Goal: Task Accomplishment & Management: Use online tool/utility

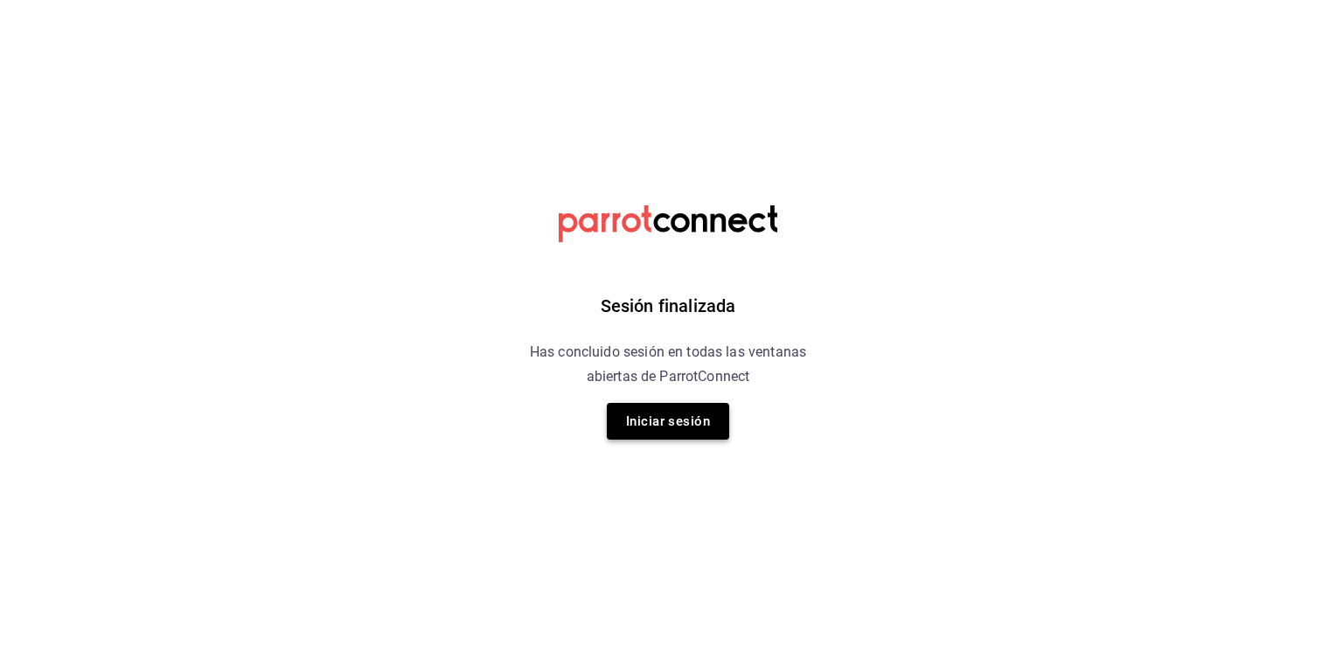
click at [700, 431] on button "Iniciar sesión" at bounding box center [668, 421] width 122 height 37
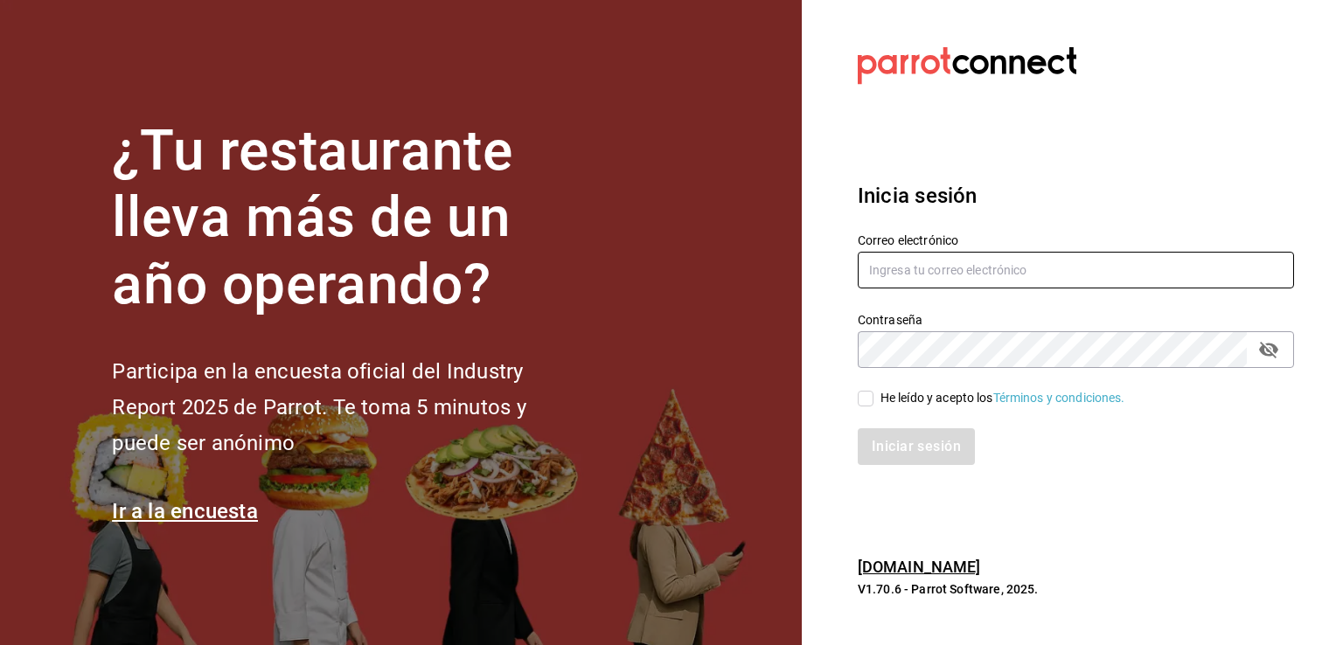
type input "[EMAIL_ADDRESS][DOMAIN_NAME]"
click at [868, 398] on input "He leído y acepto los Términos y condiciones." at bounding box center [866, 399] width 16 height 16
checkbox input "true"
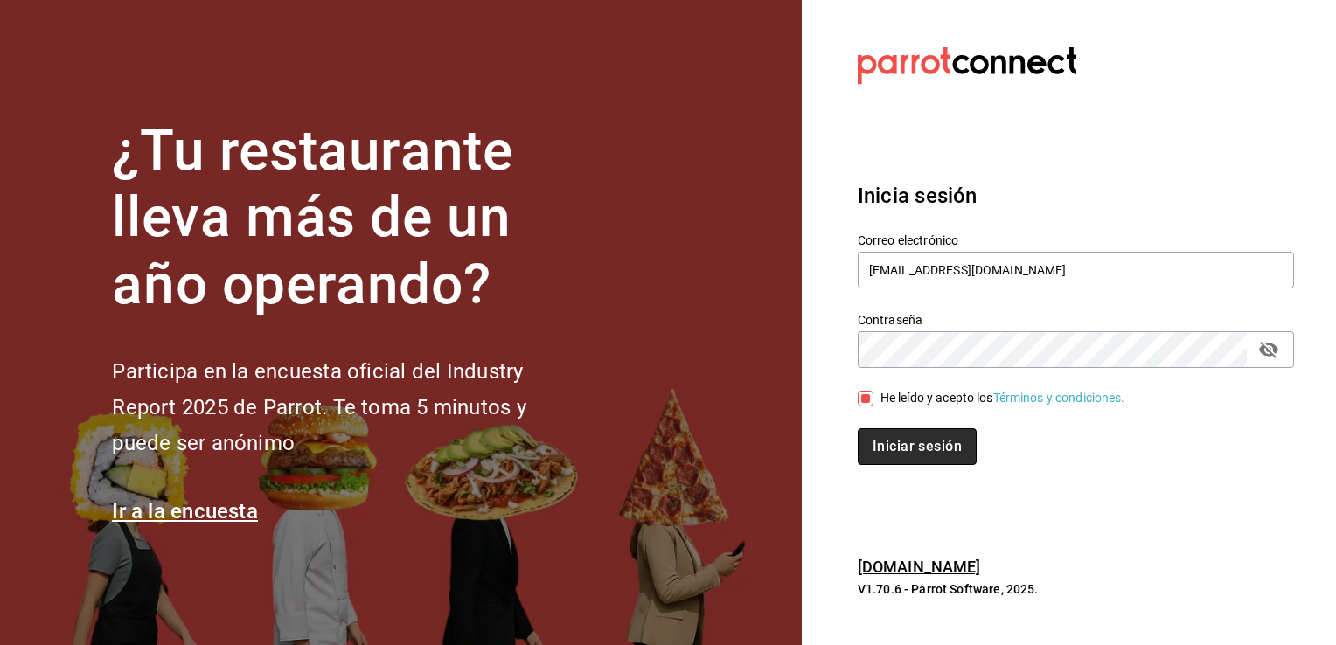
click at [916, 440] on button "Iniciar sesión" at bounding box center [917, 446] width 119 height 37
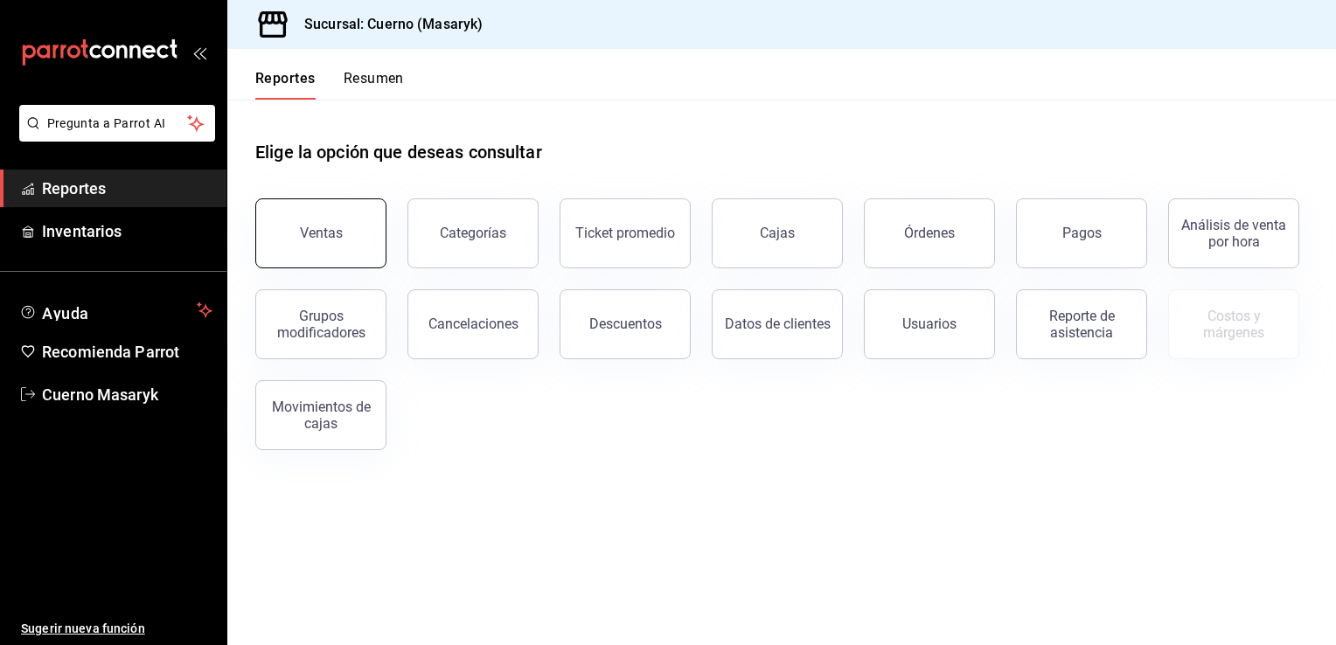
click at [360, 222] on button "Ventas" at bounding box center [320, 233] width 131 height 70
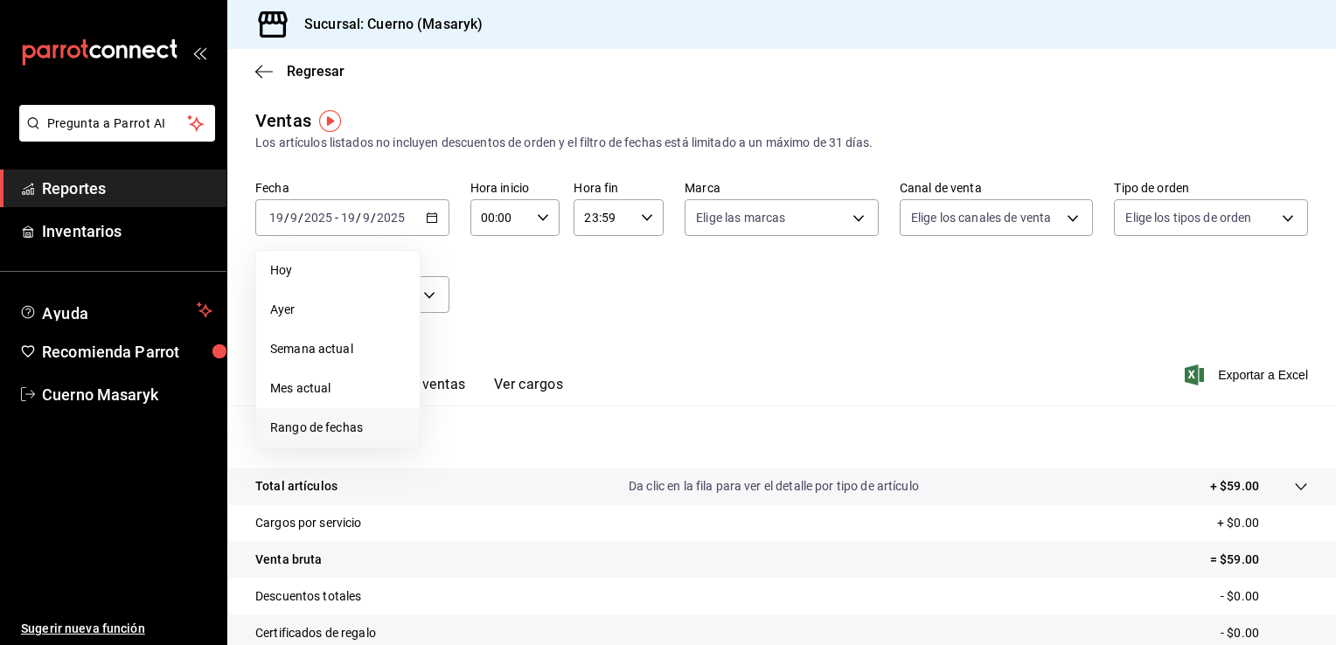
click at [322, 433] on span "Rango de fechas" at bounding box center [338, 428] width 136 height 18
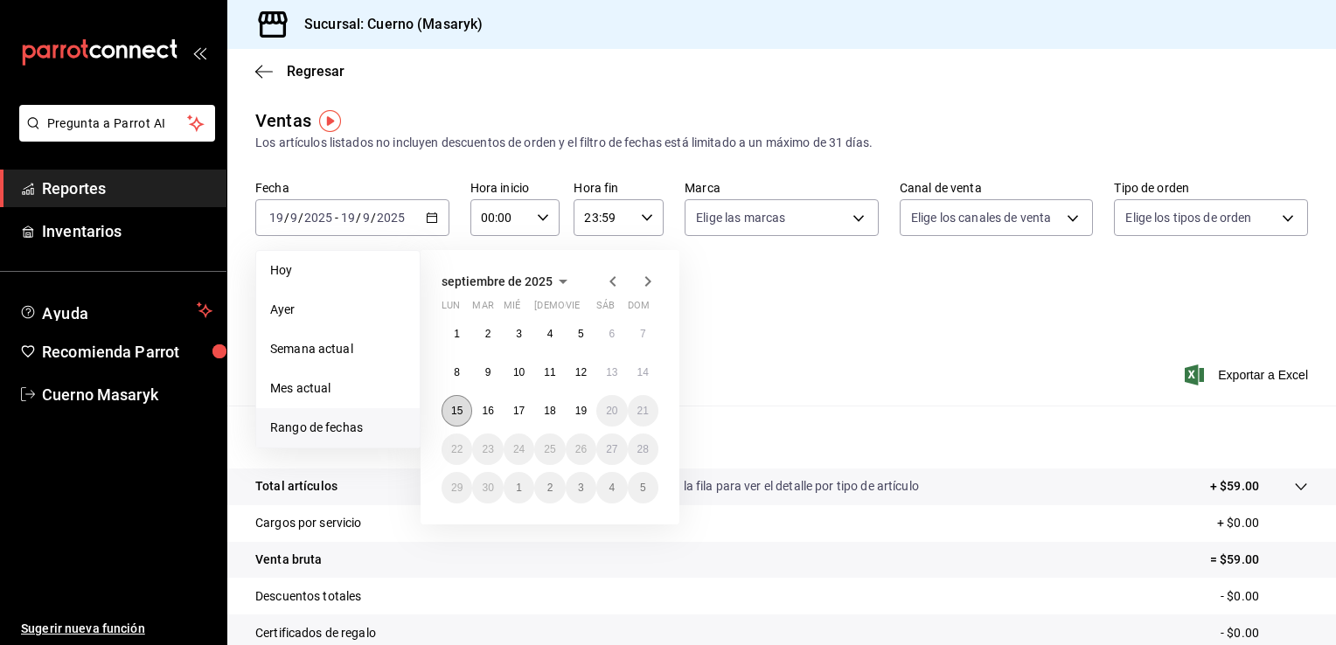
click at [451, 419] on button "15" at bounding box center [457, 410] width 31 height 31
click at [588, 413] on button "19" at bounding box center [581, 410] width 31 height 31
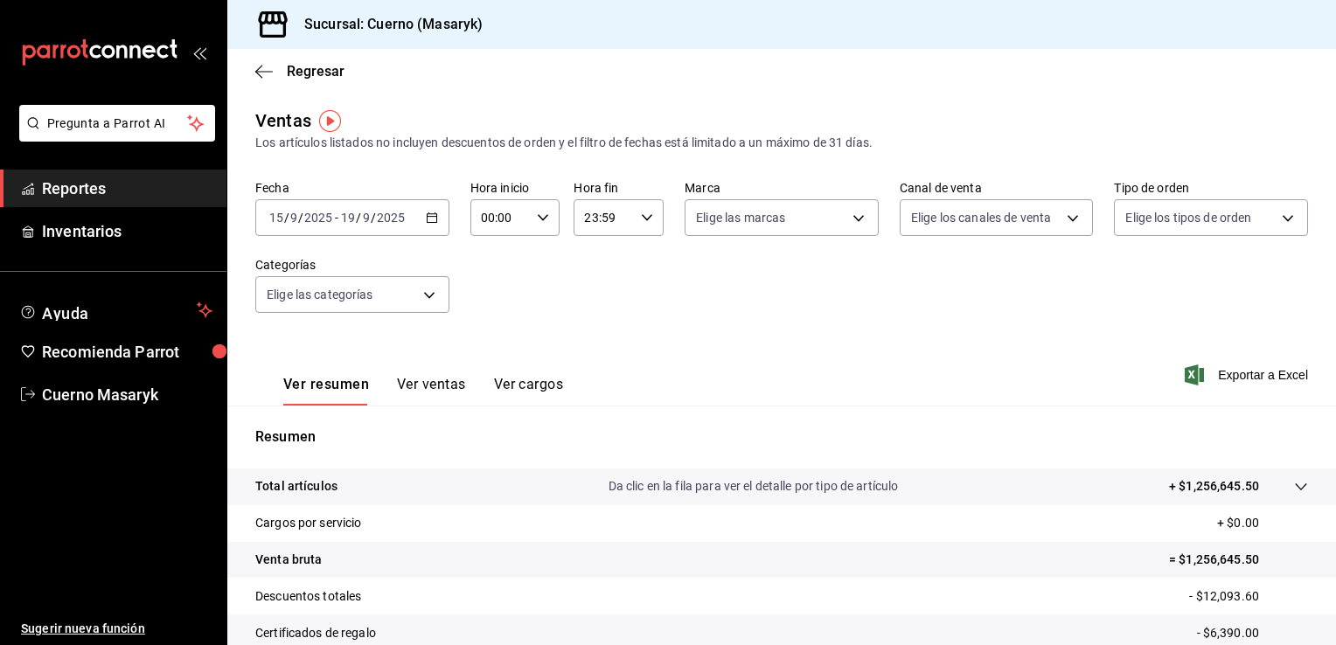
click at [538, 215] on \(Stroke\) "button" at bounding box center [543, 217] width 10 height 6
click at [489, 334] on span "05" at bounding box center [490, 332] width 17 height 14
type input "05:00"
click at [644, 219] on div at bounding box center [668, 322] width 1336 height 645
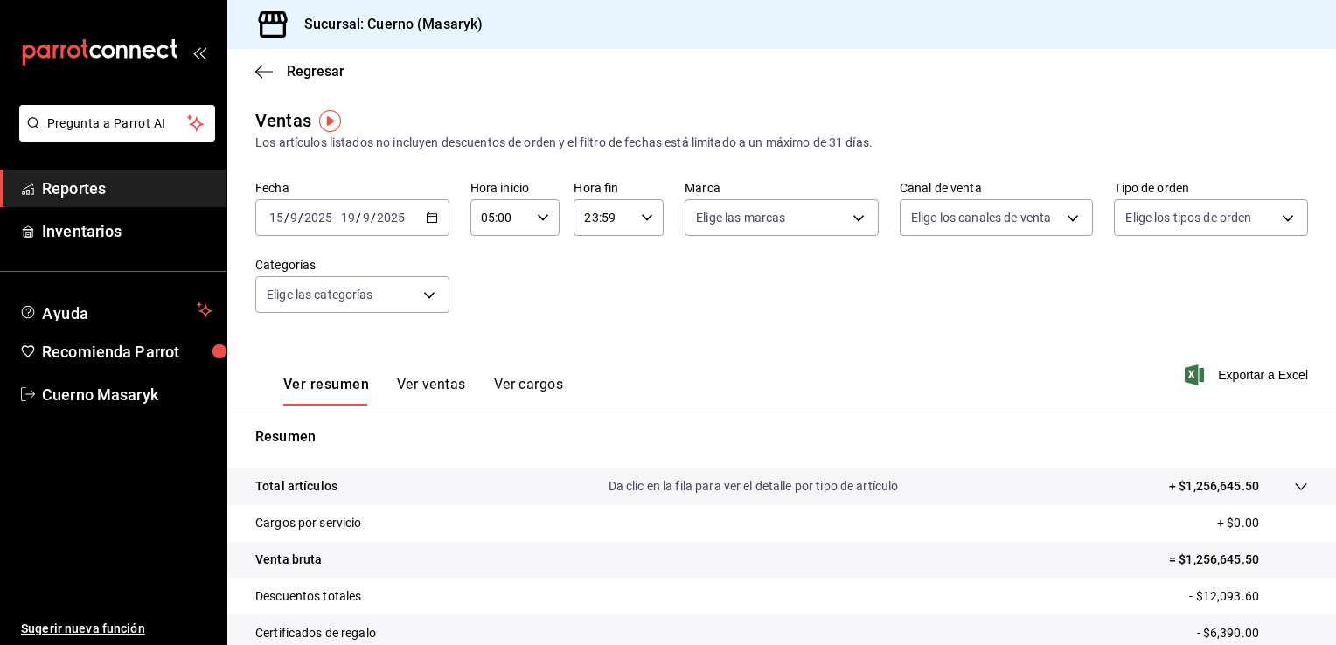
click at [644, 219] on icon "button" at bounding box center [647, 218] width 12 height 12
click at [803, 267] on div at bounding box center [668, 322] width 1336 height 645
click at [857, 222] on body "Pregunta a Parrot AI Reportes Inventarios Ayuda Recomienda Parrot Cuerno Masary…" at bounding box center [668, 322] width 1336 height 645
click at [811, 288] on li "Ver todas" at bounding box center [775, 284] width 190 height 52
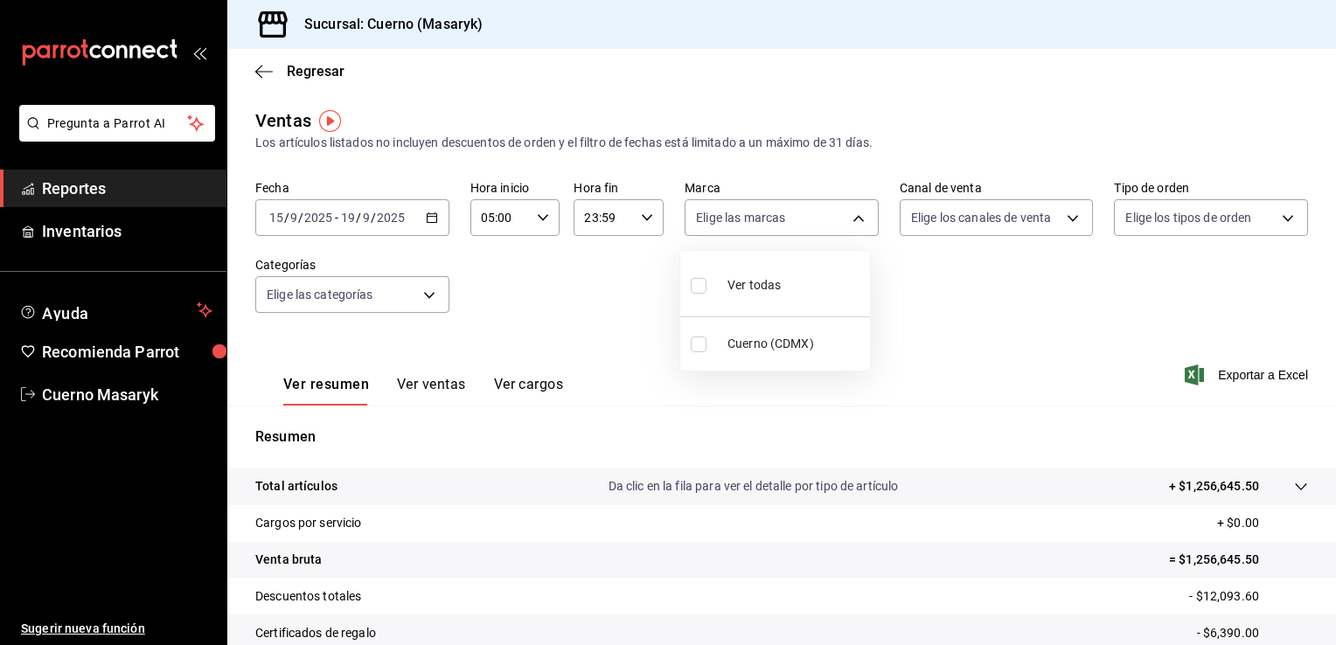
type input "4ea0d660-02b3-4785-bb88-48b5ef6e196c"
checkbox input "true"
click at [1022, 223] on div at bounding box center [668, 322] width 1336 height 645
click at [1022, 223] on body "Pregunta a Parrot AI Reportes Inventarios Ayuda Recomienda Parrot Cuerno Masary…" at bounding box center [668, 322] width 1336 height 645
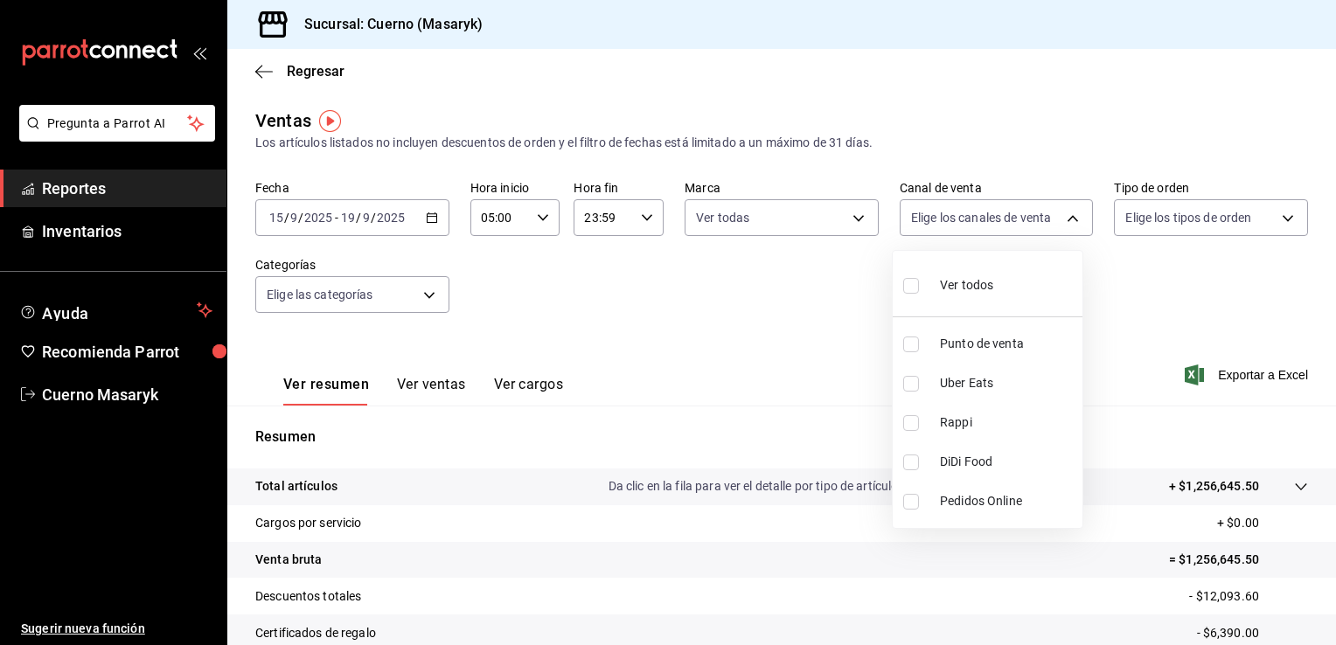
click at [974, 285] on span "Ver todos" at bounding box center [966, 285] width 53 height 18
type input "PARROT,UBER_EATS,RAPPI,DIDI_FOOD,ONLINE"
checkbox input "true"
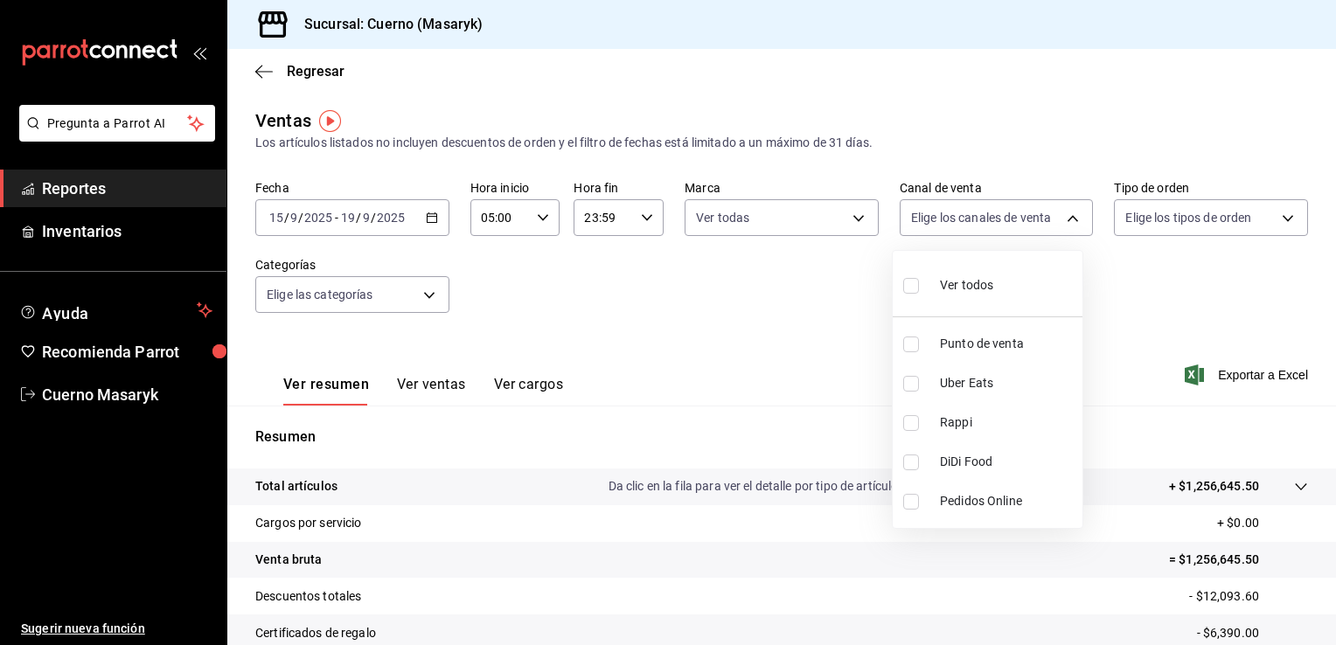
checkbox input "true"
click at [1176, 219] on div at bounding box center [668, 322] width 1336 height 645
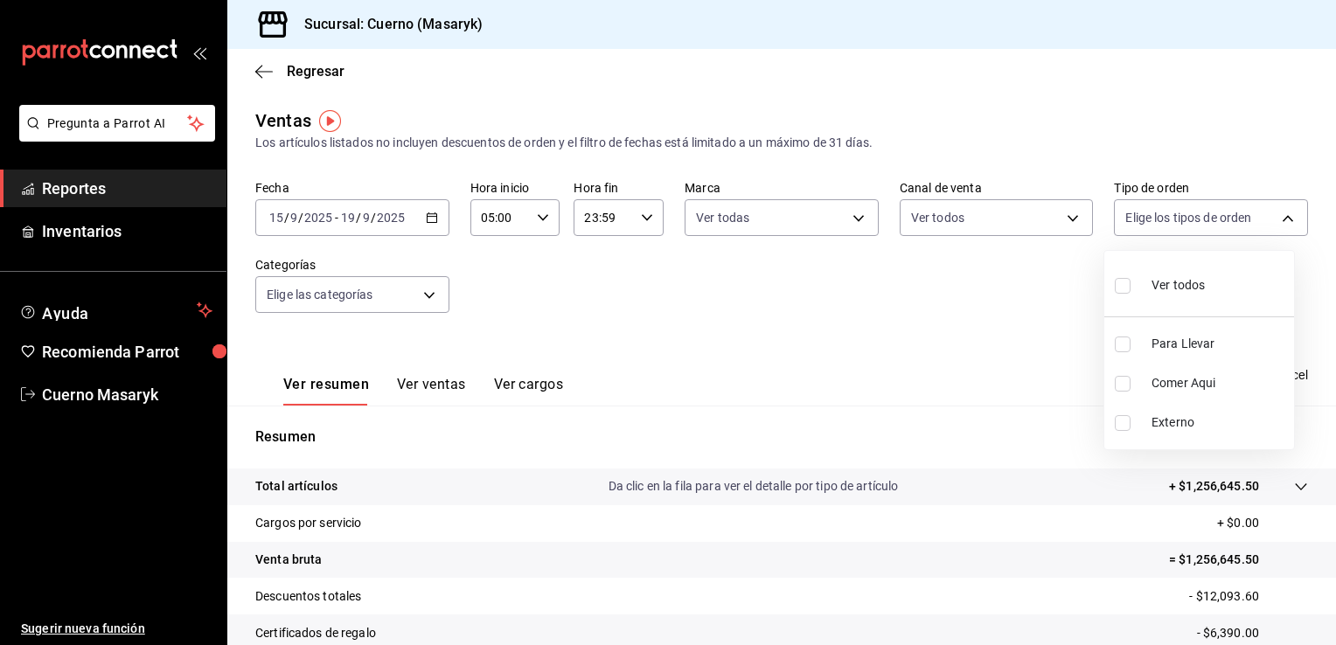
click at [1176, 219] on body "Pregunta a Parrot AI Reportes Inventarios Ayuda Recomienda Parrot Cuerno Masary…" at bounding box center [668, 322] width 1336 height 645
click at [1158, 278] on span "Ver todos" at bounding box center [1178, 285] width 53 height 18
type input "d8208262-291b-4595-bbfa-ed1e8660efdb,73ecdc8a-b505-4242-b24a-d5f1595b9b0a,EXTER…"
checkbox input "true"
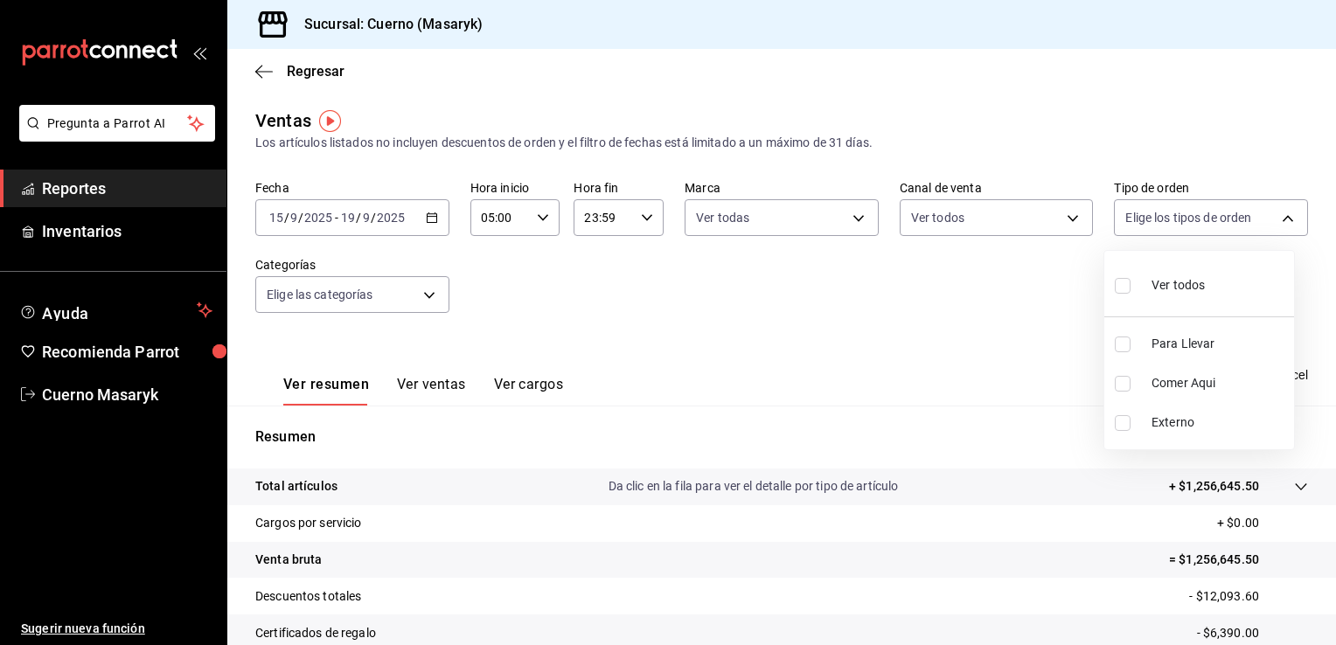
checkbox input "true"
click at [441, 285] on div at bounding box center [668, 322] width 1336 height 645
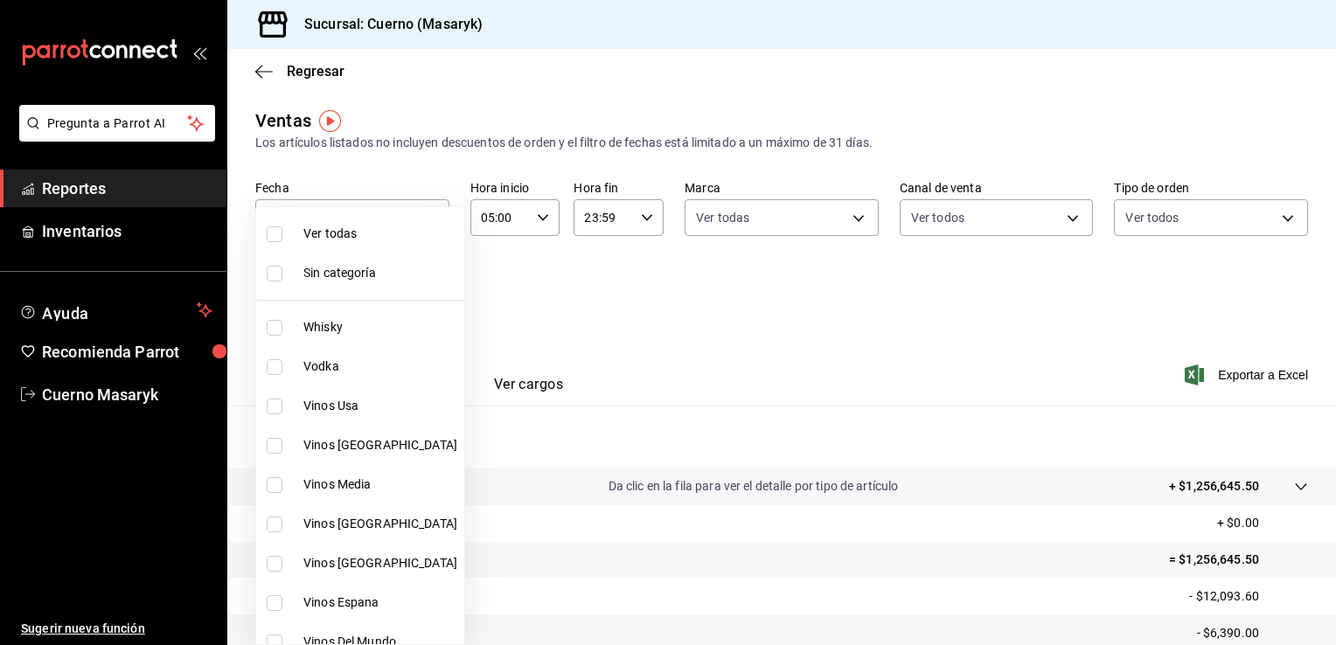
click at [432, 293] on body "Pregunta a Parrot AI Reportes Inventarios Ayuda Recomienda Parrot Cuerno Masary…" at bounding box center [668, 322] width 1336 height 645
click at [358, 222] on li "Ver todas" at bounding box center [360, 233] width 208 height 39
type input "c67b51a2-384c-483e-a5be-40afd3eac247,ec1a4520-4a99-4810-921e-4abf40ebc8c6,cd2d5…"
checkbox input "true"
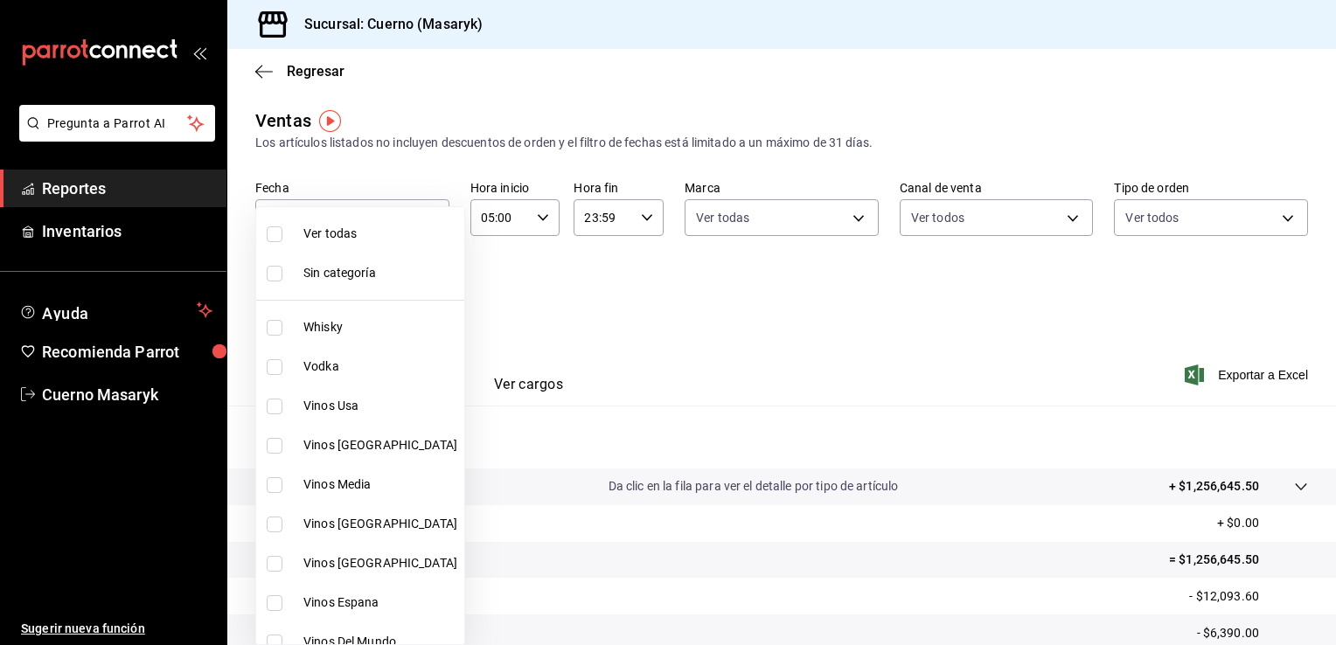
checkbox input "true"
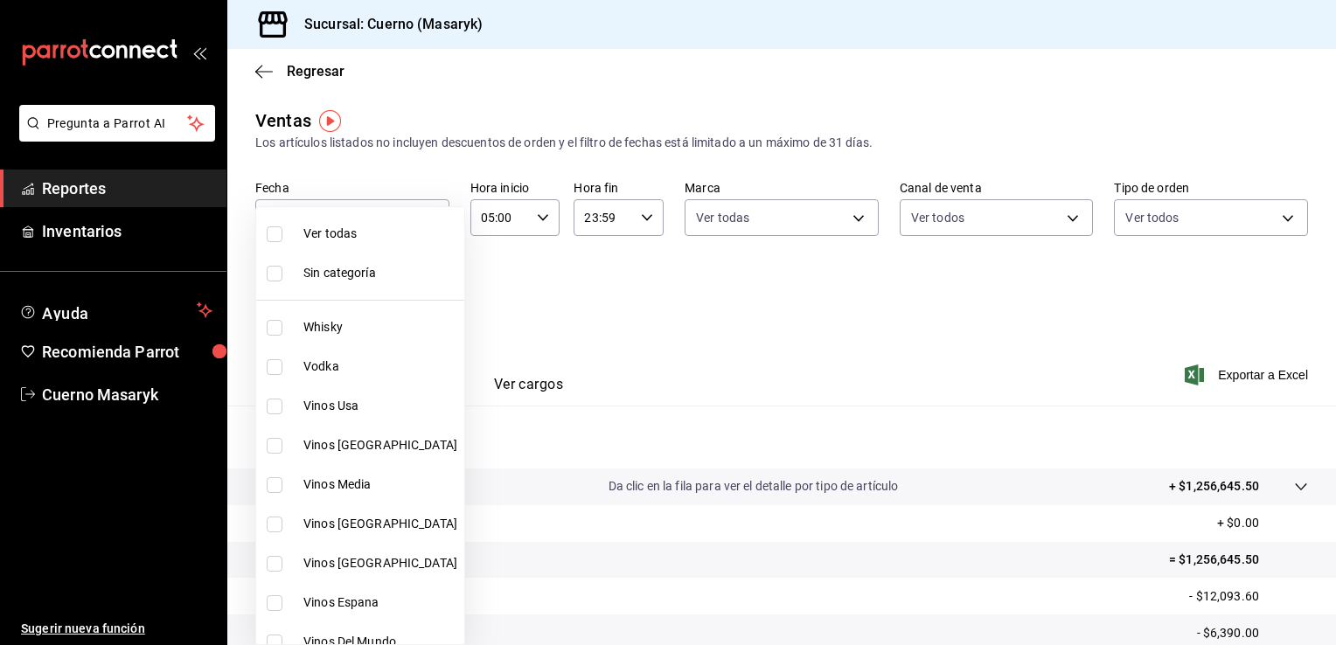
checkbox input "true"
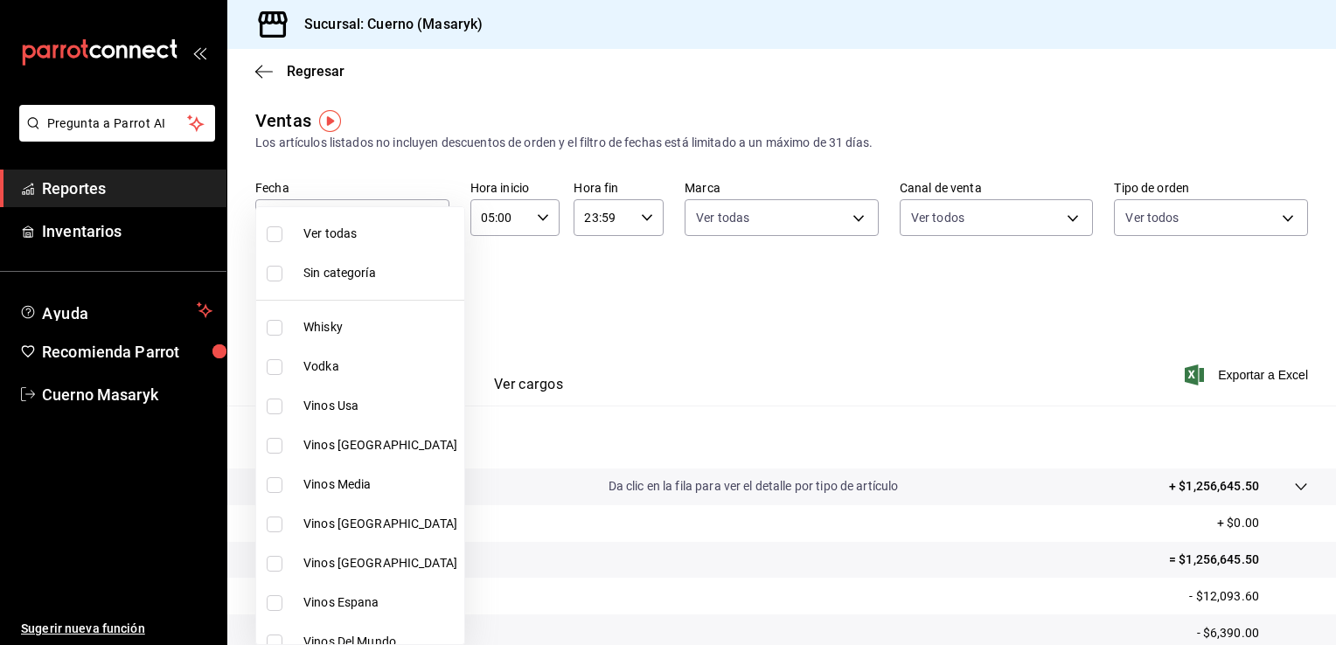
checkbox input "true"
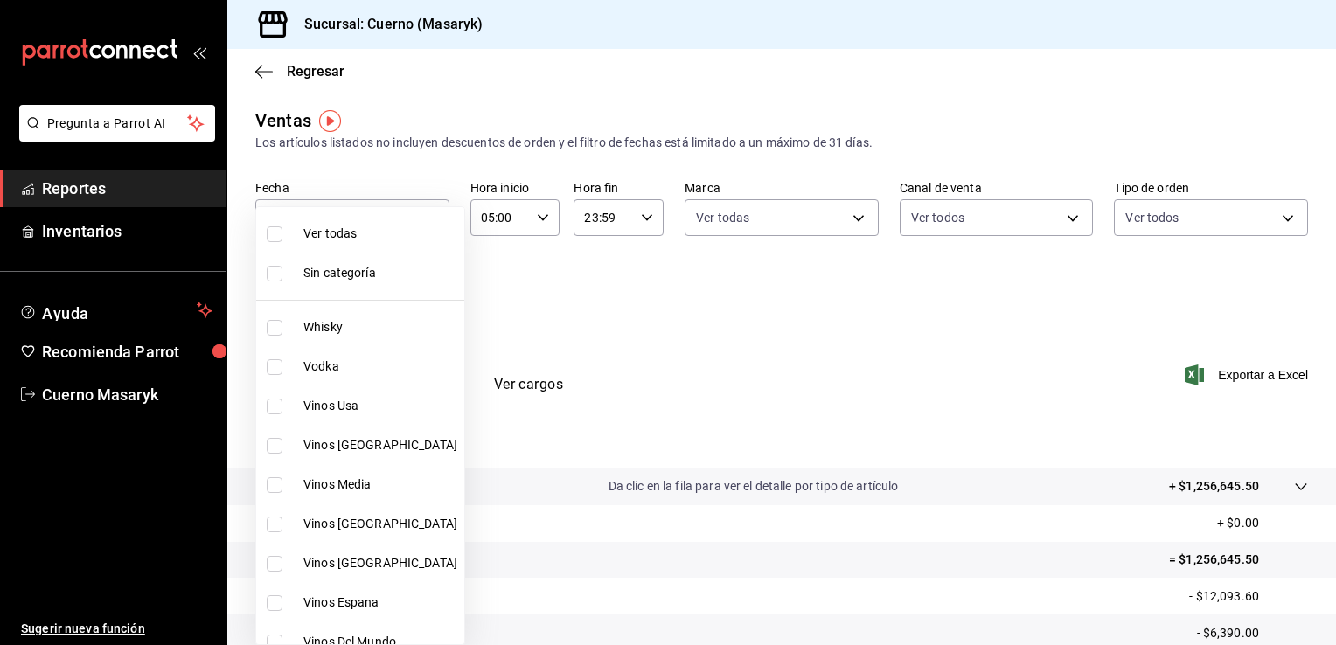
checkbox input "true"
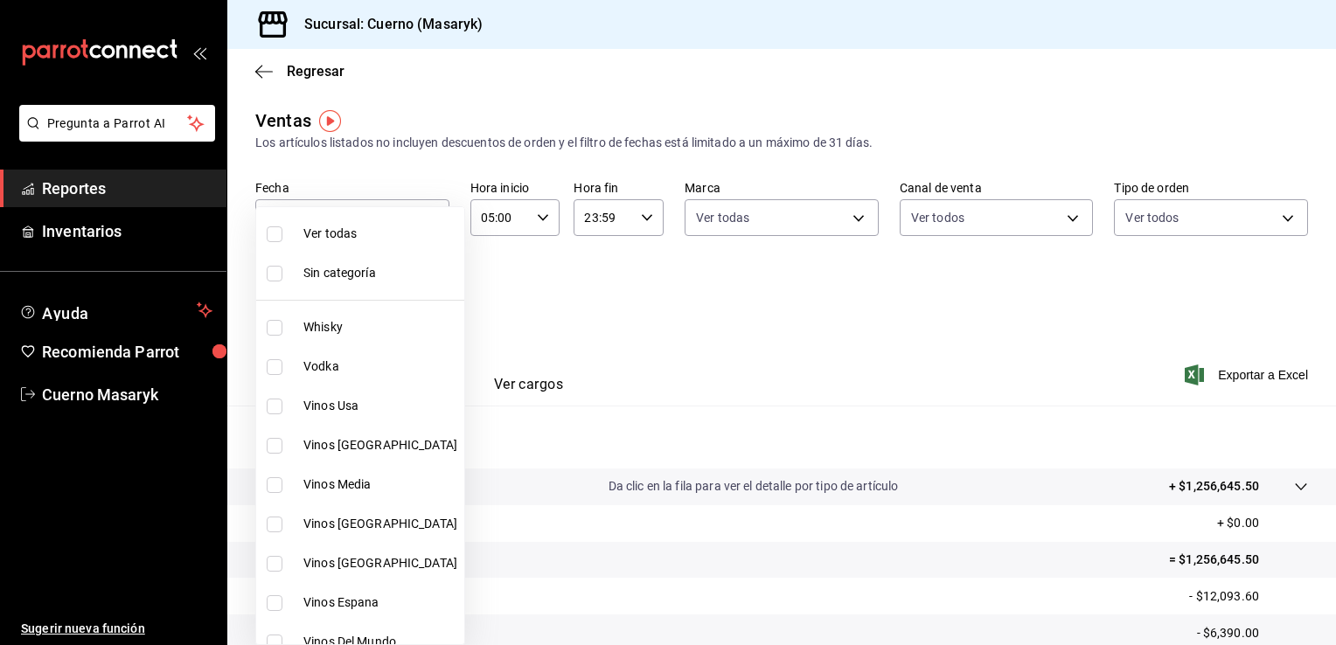
checkbox input "true"
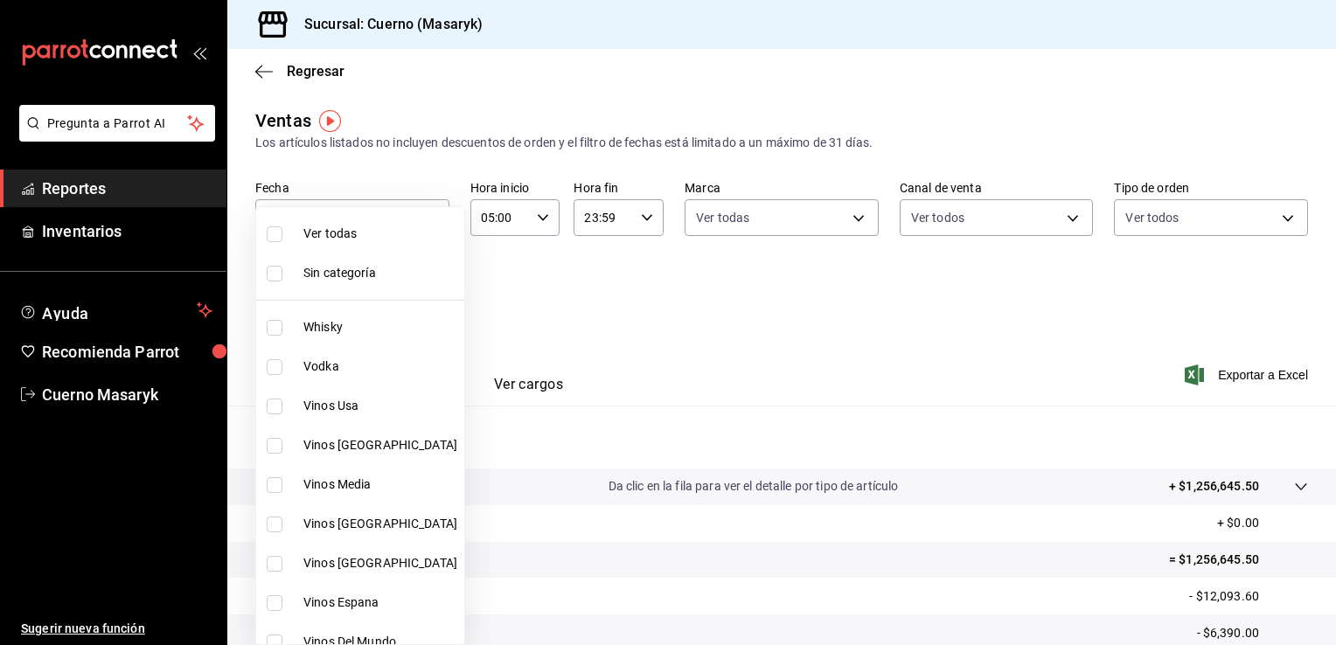
checkbox input "true"
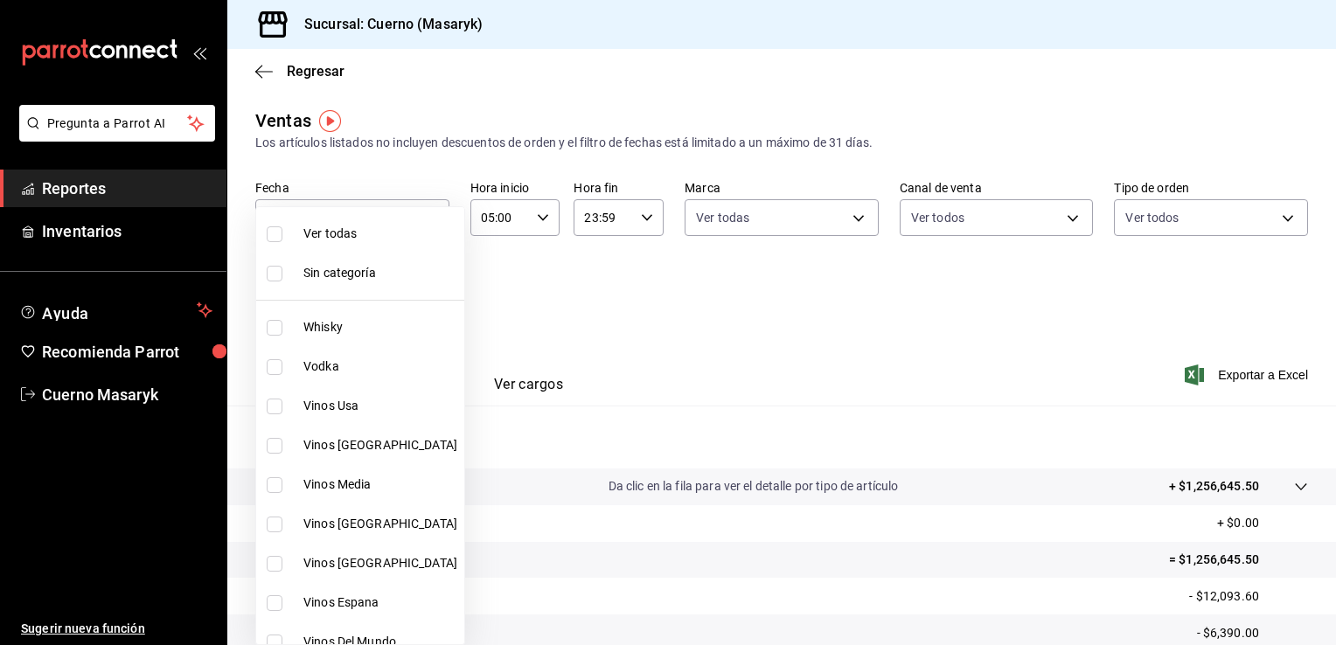
checkbox input "true"
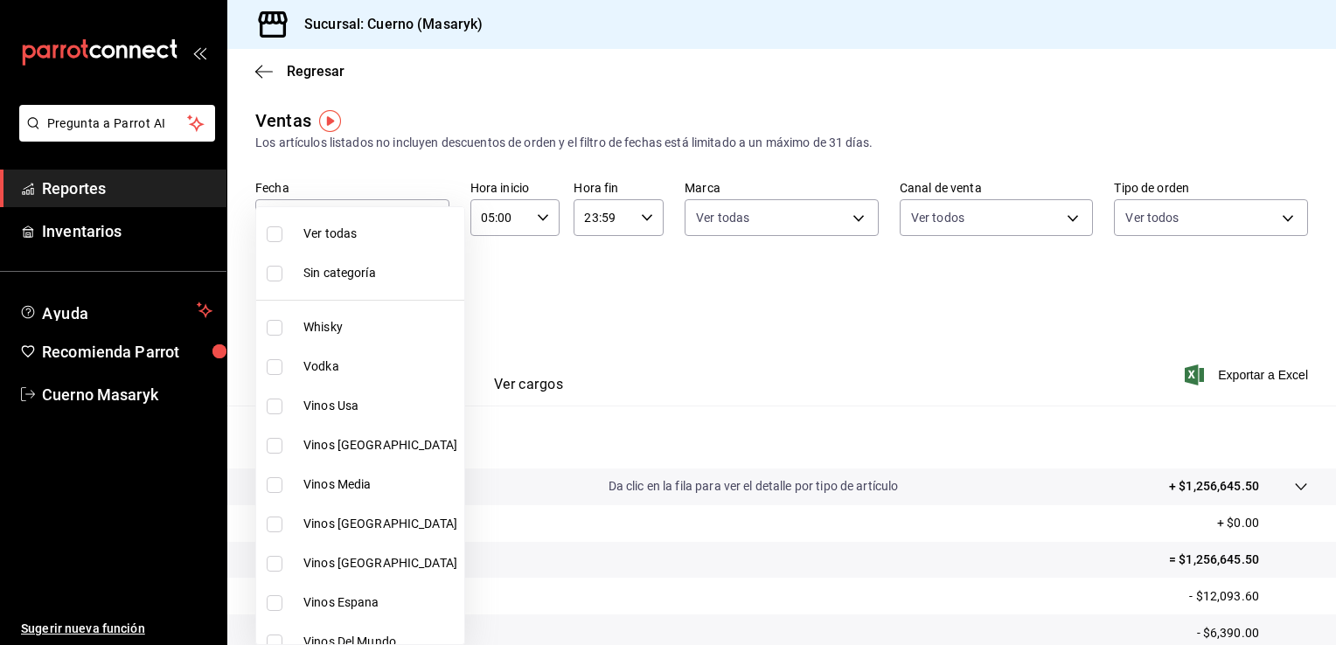
checkbox input "true"
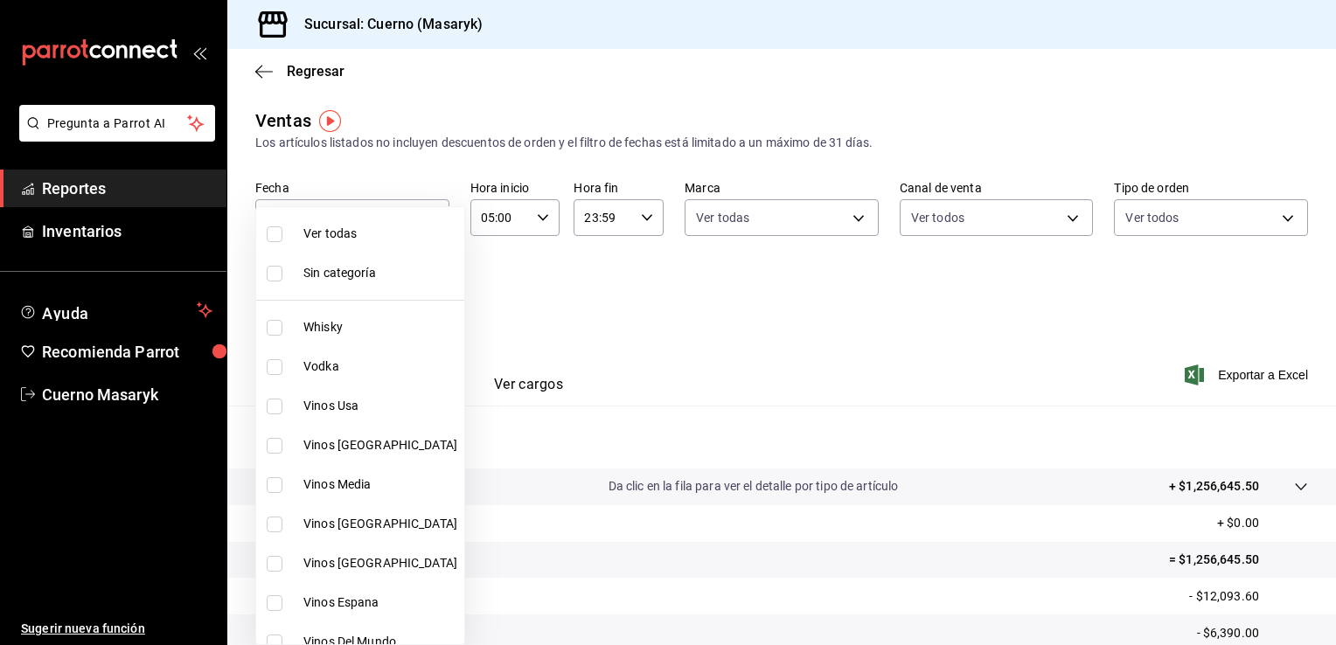
checkbox input "true"
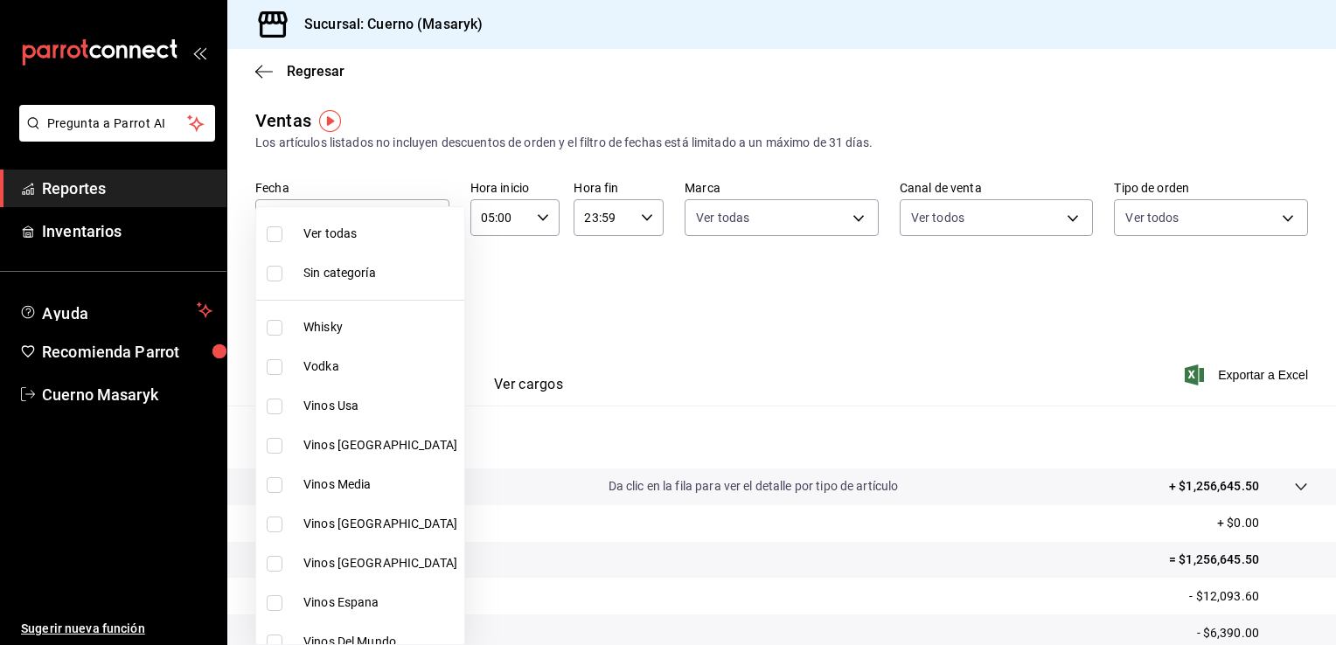
checkbox input "true"
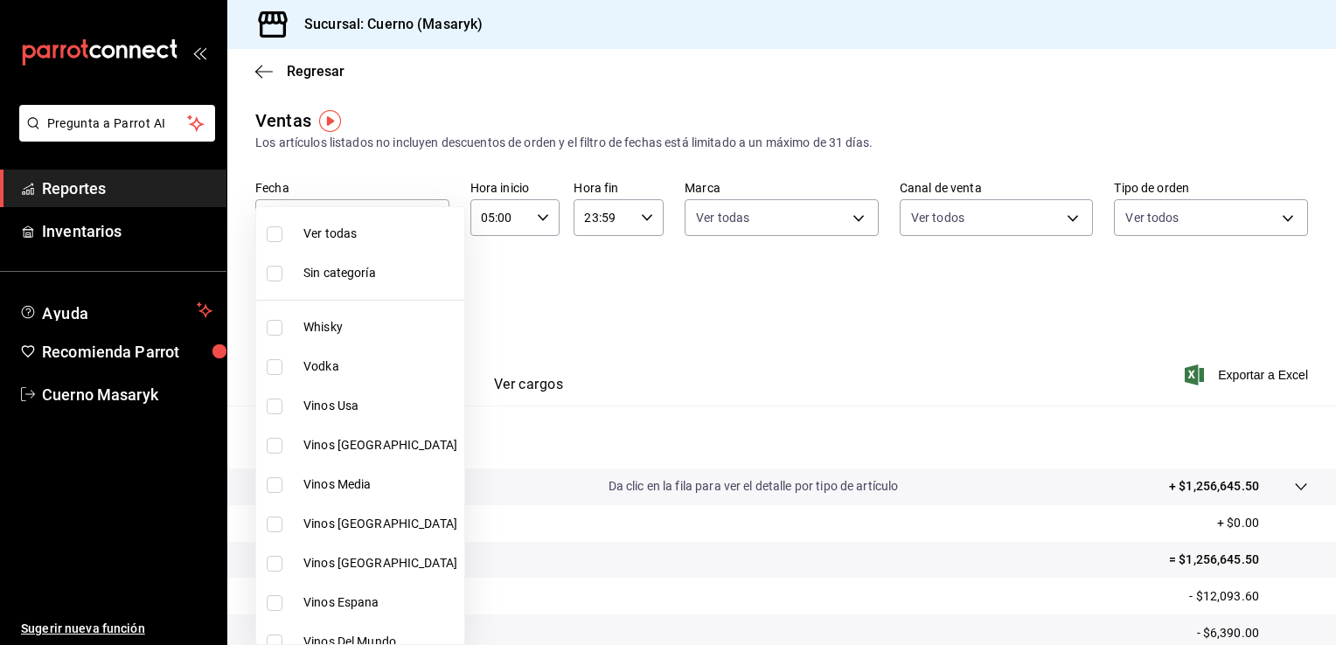
checkbox input "true"
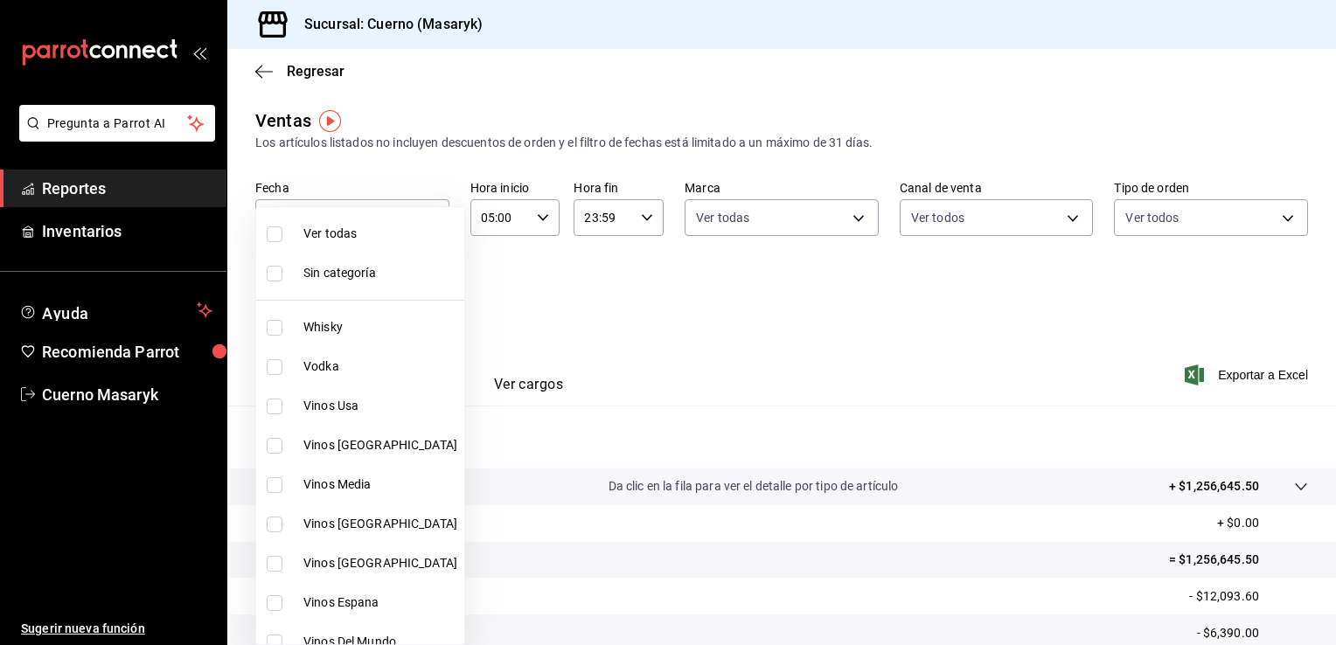
checkbox input "true"
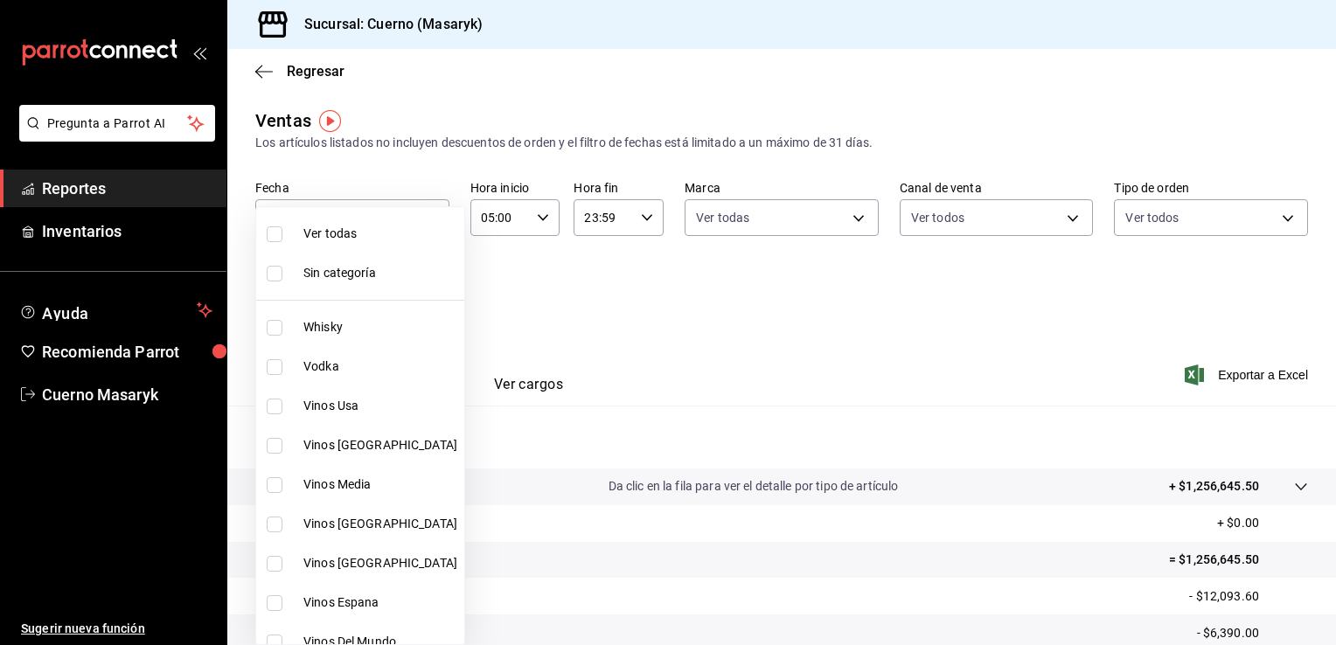
checkbox input "true"
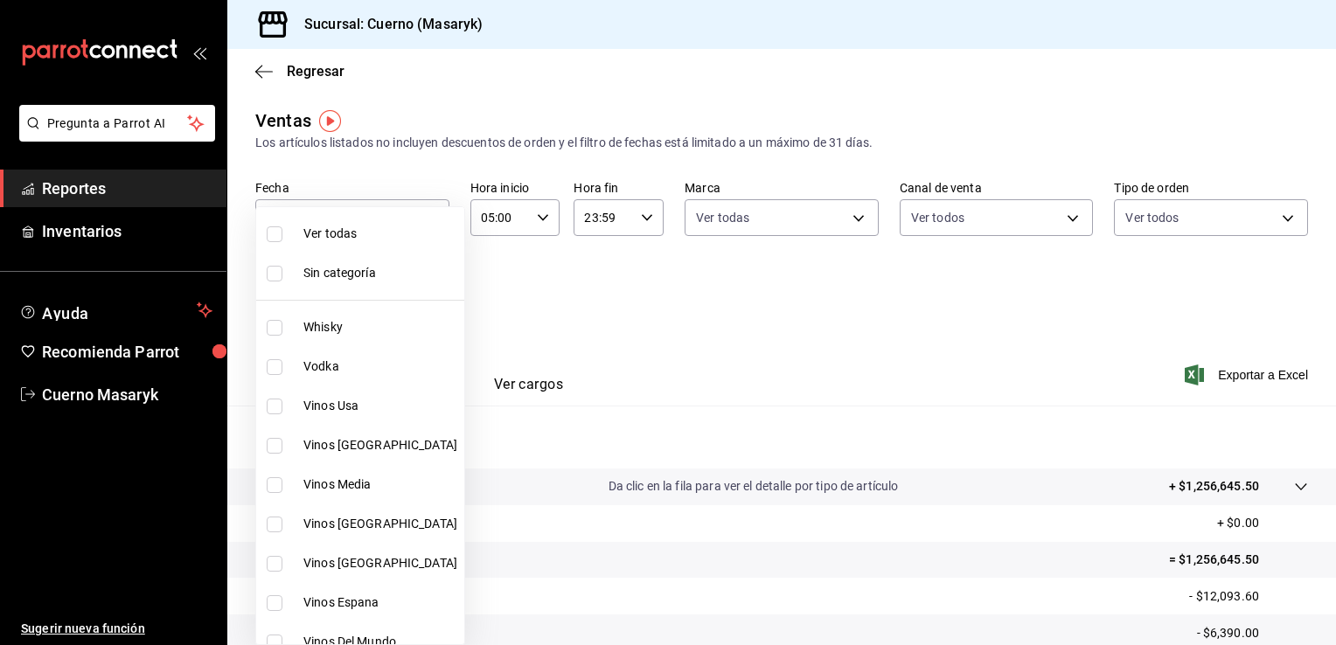
checkbox input "true"
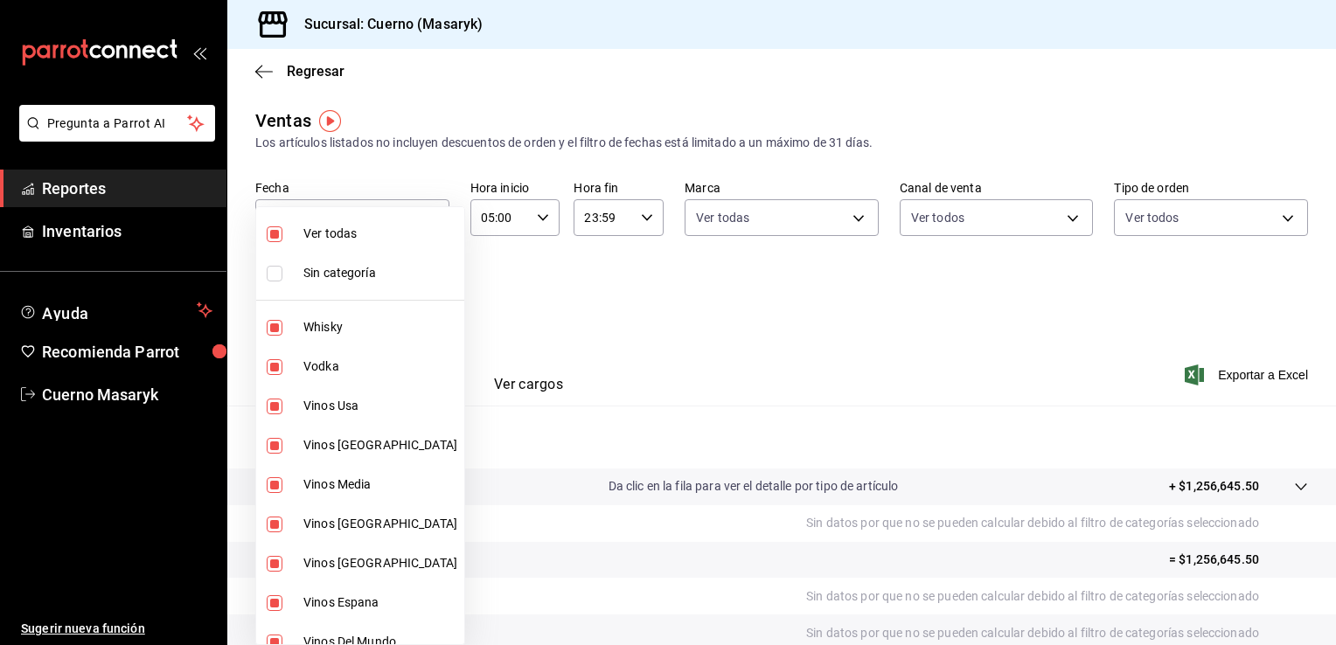
click at [851, 296] on div at bounding box center [668, 322] width 1336 height 645
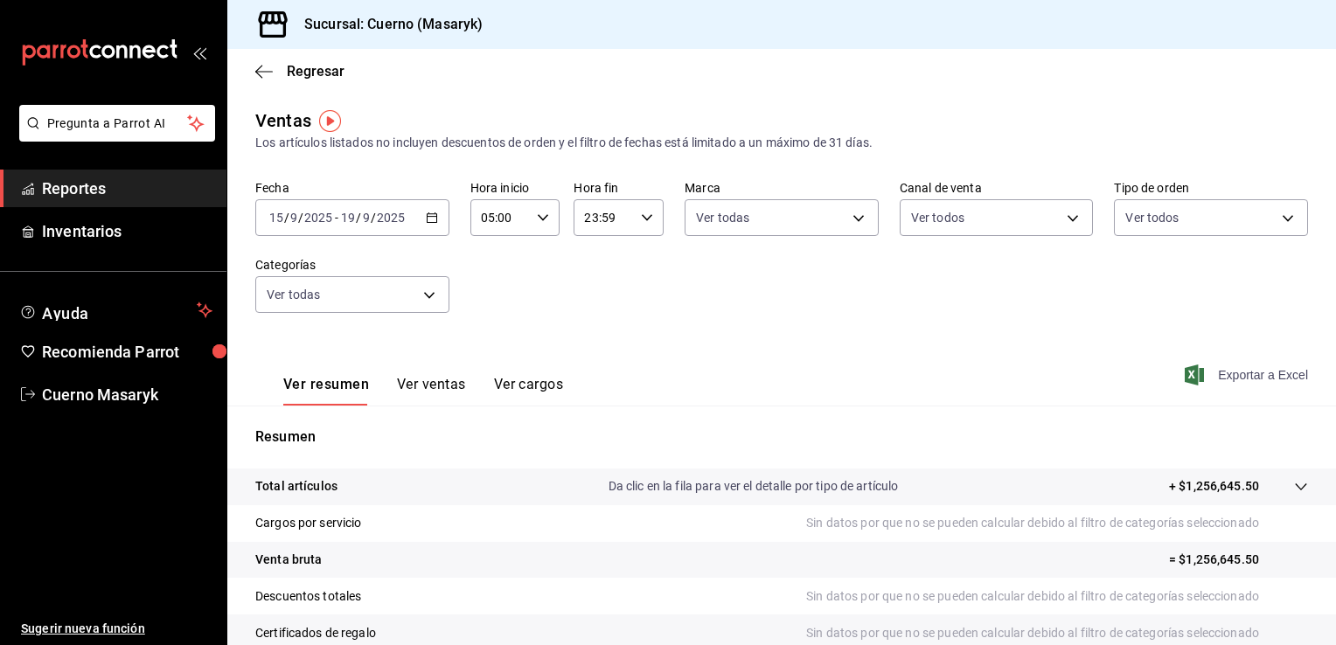
click at [1221, 371] on span "Exportar a Excel" at bounding box center [1248, 375] width 120 height 21
click at [600, 95] on main "Regresar Ventas Los artículos listados no incluyen descuentos de orden y el fil…" at bounding box center [781, 443] width 1109 height 789
click at [775, 46] on div "Sucursal: Cuerno (Masaryk)" at bounding box center [781, 24] width 1109 height 49
